Goal: Task Accomplishment & Management: Use online tool/utility

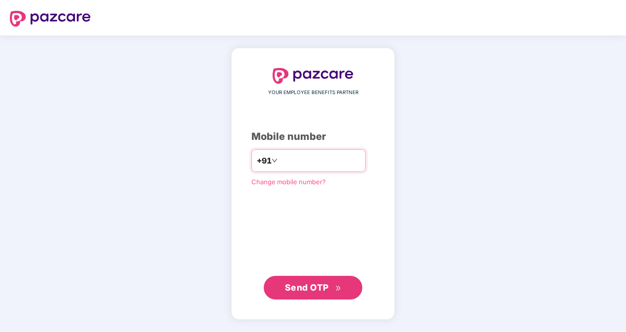
click at [333, 156] on input "number" at bounding box center [320, 161] width 81 height 16
type input "**********"
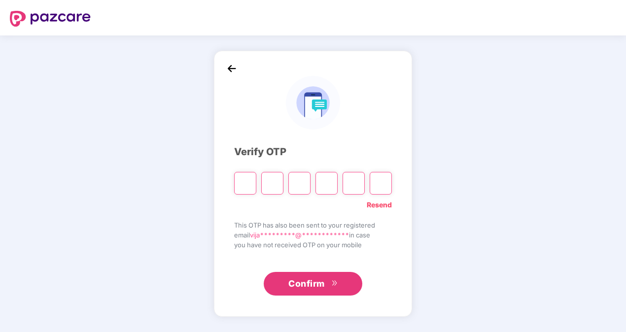
paste input "*"
type input "*"
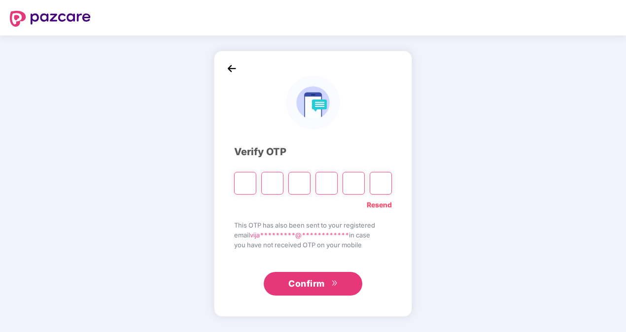
type input "*"
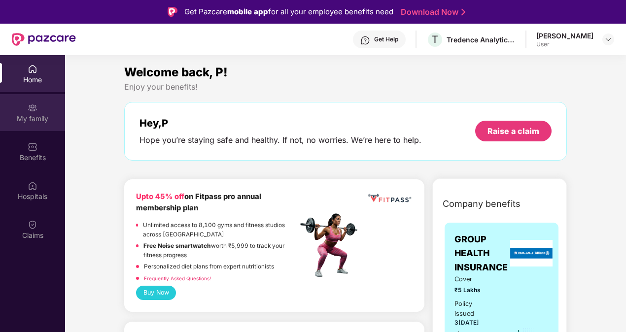
click at [40, 114] on div "My family" at bounding box center [32, 119] width 65 height 10
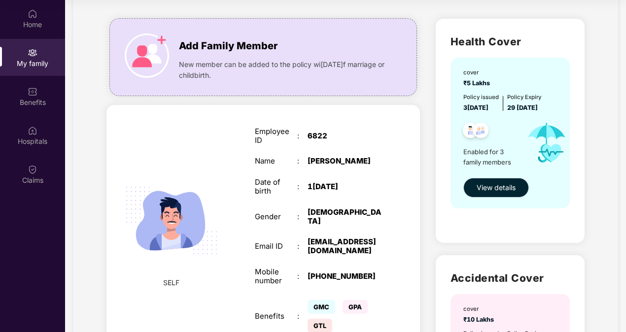
scroll to position [51, 0]
click at [509, 189] on span "View details" at bounding box center [496, 187] width 39 height 11
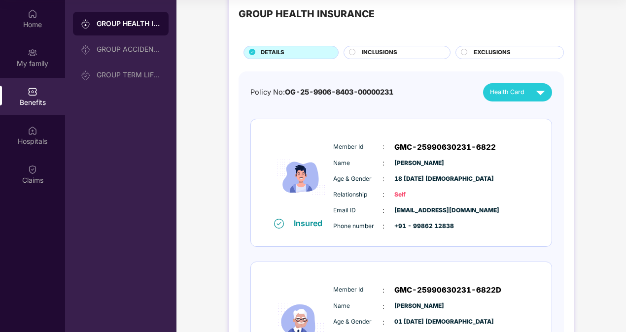
scroll to position [26, 0]
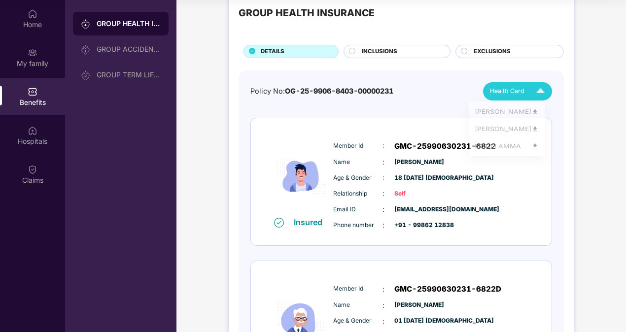
click at [514, 89] on span "Health Card" at bounding box center [507, 91] width 35 height 10
click at [493, 113] on div "[PERSON_NAME]" at bounding box center [507, 113] width 64 height 11
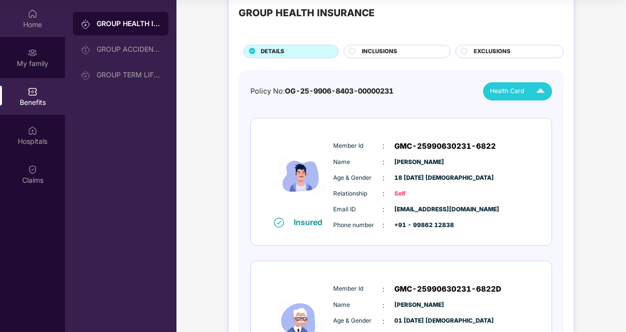
click at [33, 23] on div "Home" at bounding box center [32, 25] width 65 height 10
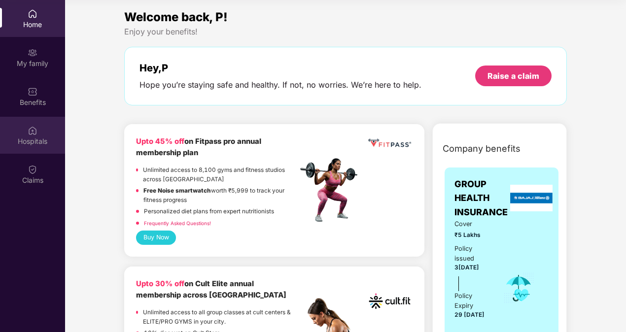
click at [29, 137] on div "Hospitals" at bounding box center [32, 142] width 65 height 10
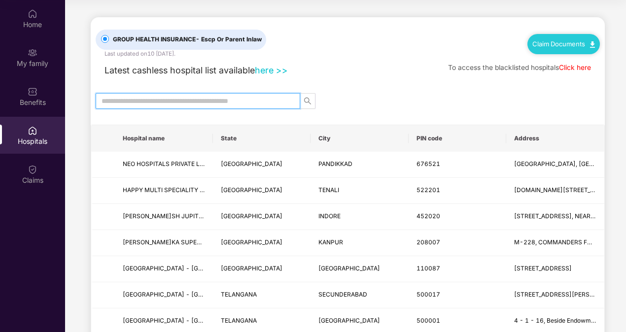
click at [185, 102] on input "text" at bounding box center [194, 101] width 185 height 11
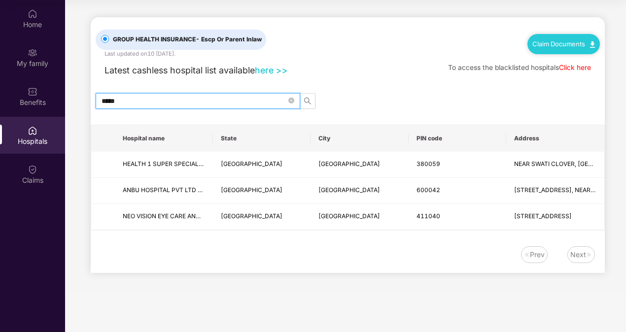
click at [198, 99] on input "*****" at bounding box center [194, 101] width 185 height 11
type input "*"
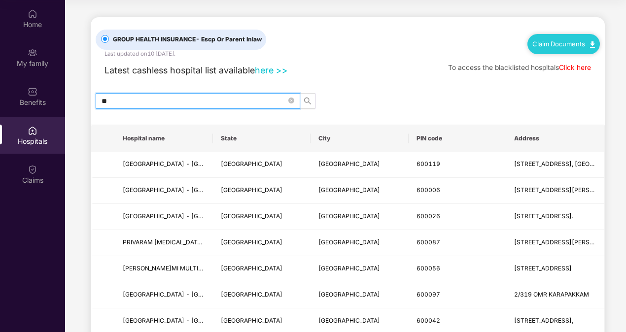
type input "*"
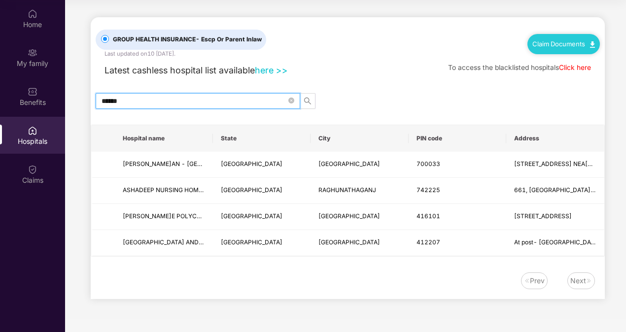
type input "******"
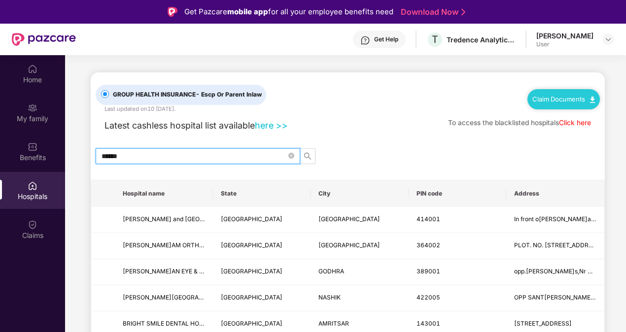
click at [156, 154] on input "******" at bounding box center [194, 156] width 185 height 11
click at [268, 125] on link "here >>" at bounding box center [271, 125] width 33 height 10
click at [172, 158] on input "******" at bounding box center [194, 156] width 185 height 11
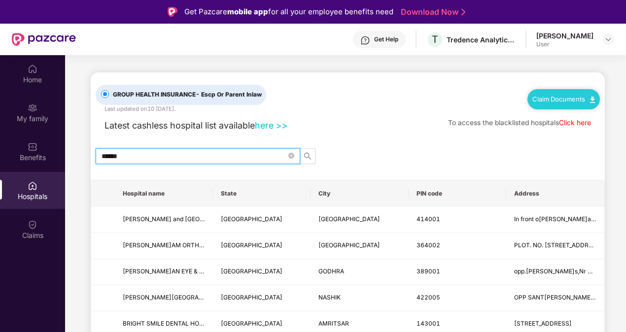
click at [172, 158] on input "******" at bounding box center [194, 156] width 185 height 11
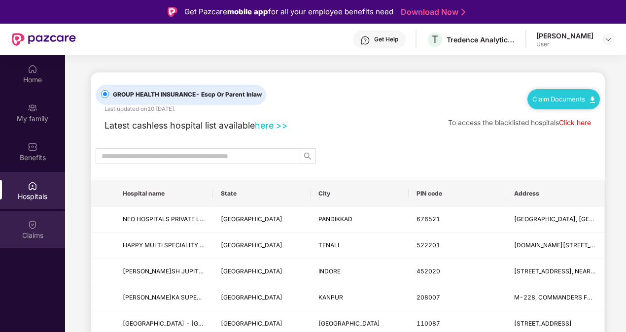
click at [33, 227] on img at bounding box center [33, 225] width 10 height 10
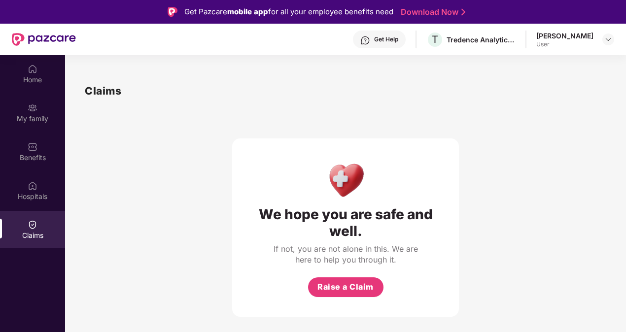
scroll to position [55, 0]
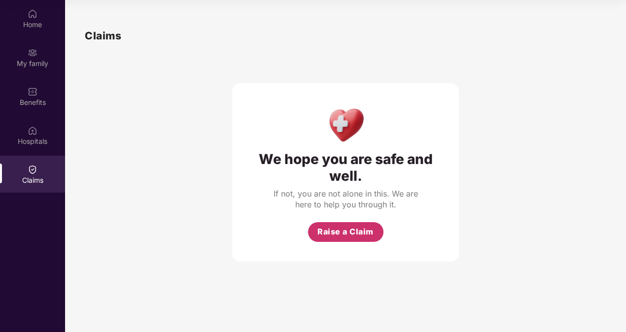
click at [332, 226] on span "Raise a Claim" at bounding box center [345, 232] width 56 height 12
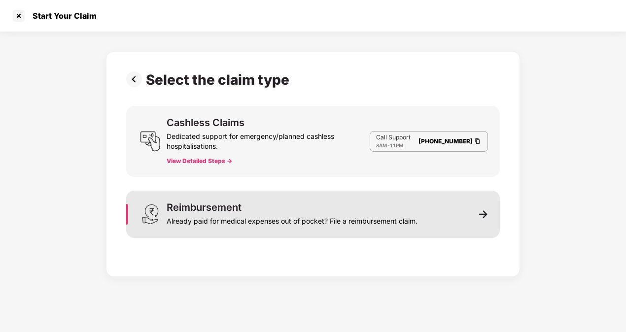
click at [213, 221] on div "Already paid for medical expenses out of pocket? File a reimbursement claim." at bounding box center [292, 219] width 251 height 14
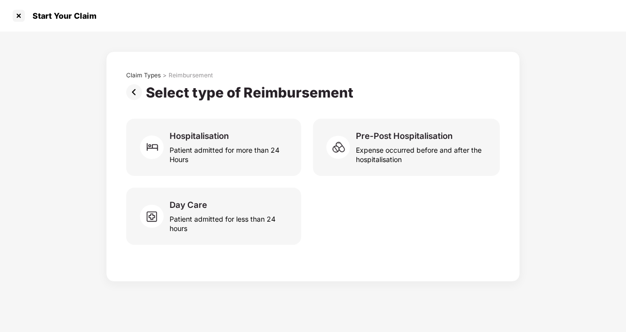
click at [136, 92] on img at bounding box center [136, 92] width 20 height 16
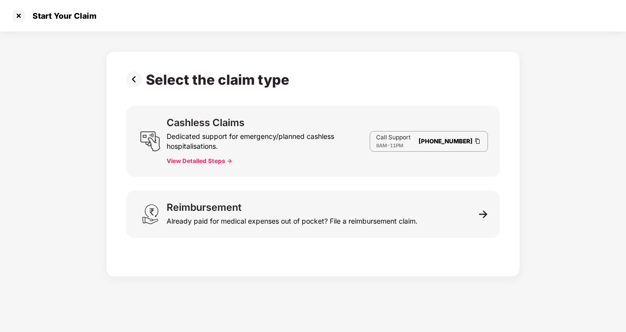
click at [206, 158] on button "View Detailed Steps ->" at bounding box center [200, 161] width 66 height 8
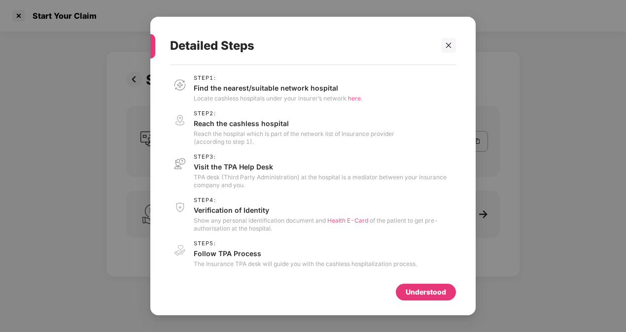
scroll to position [1, 0]
click at [429, 291] on div "Understood" at bounding box center [426, 292] width 40 height 11
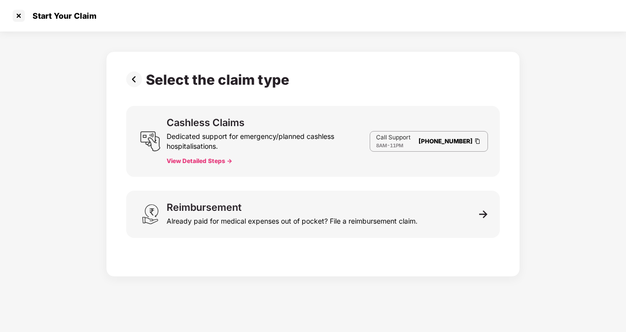
scroll to position [0, 0]
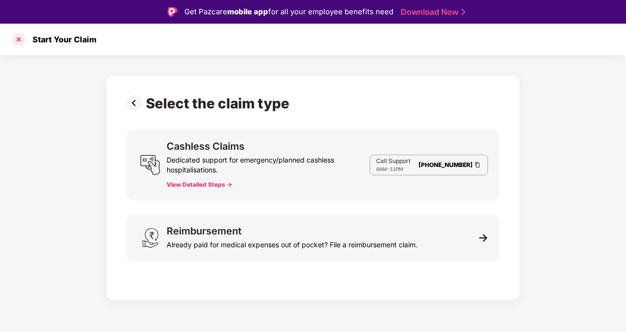
click at [19, 40] on div at bounding box center [19, 40] width 16 height 16
